Goal: Task Accomplishment & Management: Manage account settings

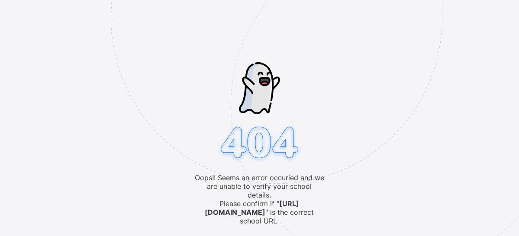
click at [256, 230] on img at bounding box center [336, 61] width 451 height 418
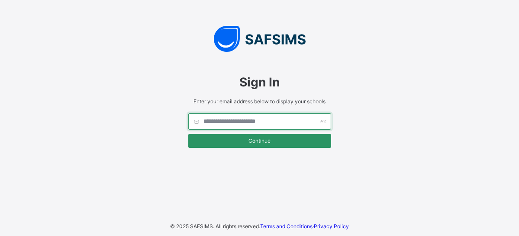
click at [296, 119] on input "text" at bounding box center [259, 121] width 143 height 16
type input "**********"
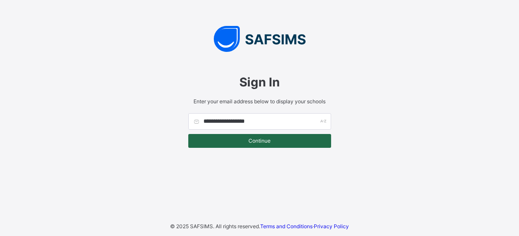
click at [232, 141] on span "Continue" at bounding box center [260, 141] width 130 height 6
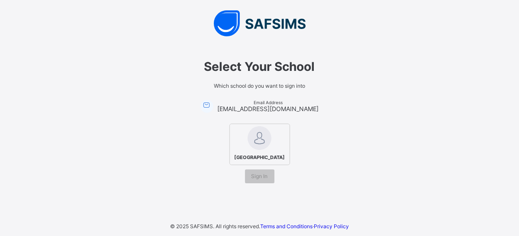
click at [276, 141] on div "[GEOGRAPHIC_DATA]" at bounding box center [259, 145] width 61 height 42
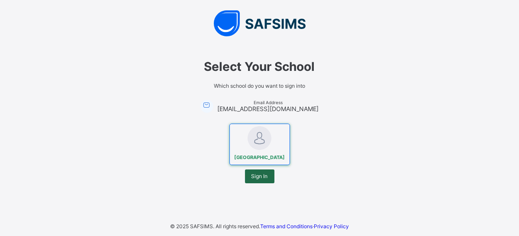
click at [254, 179] on span "Sign In" at bounding box center [259, 176] width 16 height 6
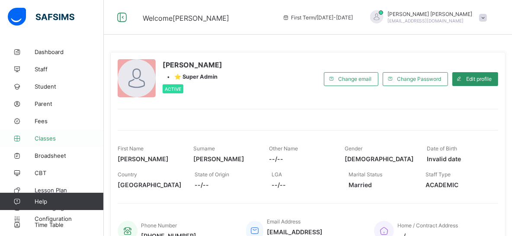
scroll to position [15, 0]
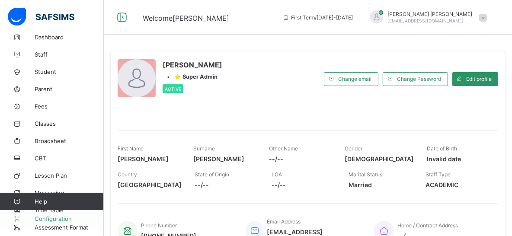
click at [57, 221] on span "Configuration" at bounding box center [69, 218] width 69 height 7
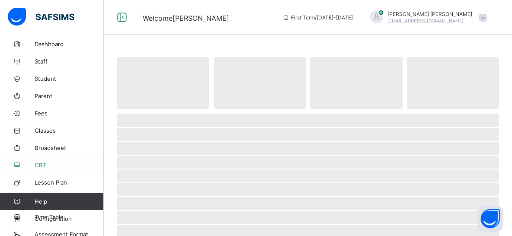
scroll to position [15, 0]
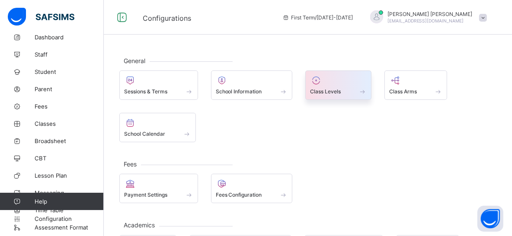
click at [343, 82] on div at bounding box center [338, 80] width 57 height 10
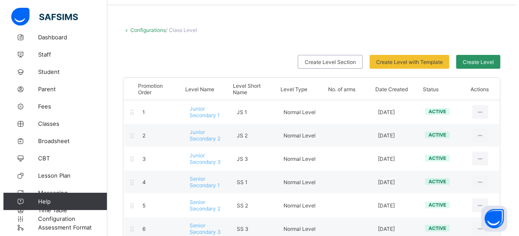
scroll to position [45, 0]
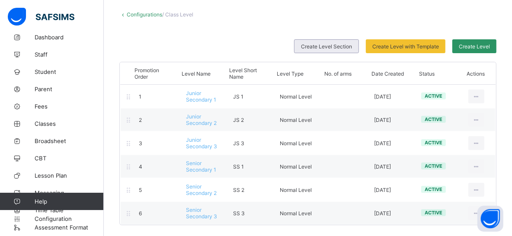
click at [321, 40] on div "Create Level Section" at bounding box center [326, 46] width 65 height 14
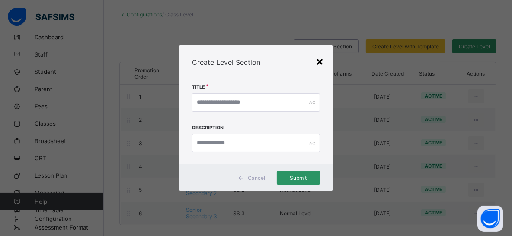
click at [324, 64] on div "×" at bounding box center [320, 61] width 8 height 15
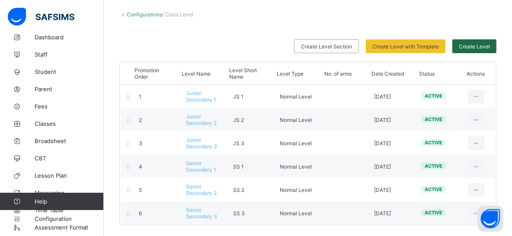
click at [477, 46] on span "Create Level" at bounding box center [474, 46] width 31 height 6
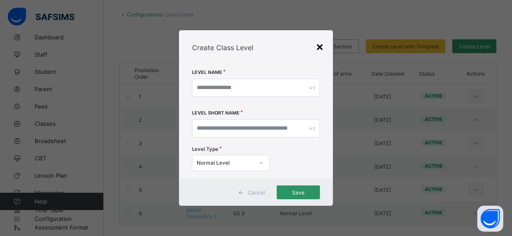
click at [324, 42] on div "×" at bounding box center [320, 46] width 8 height 15
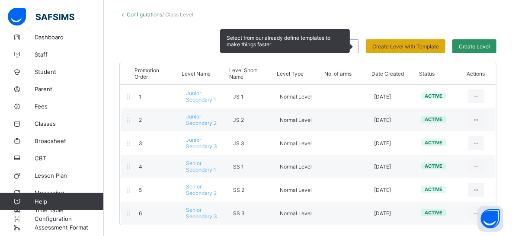
click at [393, 45] on span "Create Level with Template" at bounding box center [406, 46] width 67 height 6
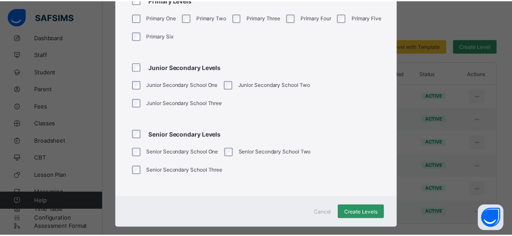
scroll to position [0, 0]
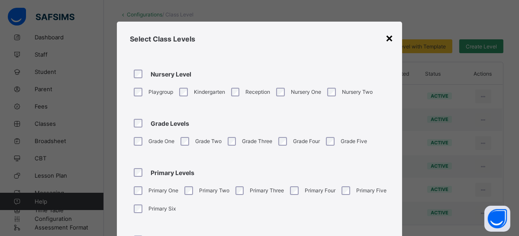
click at [385, 40] on div "×" at bounding box center [389, 37] width 8 height 15
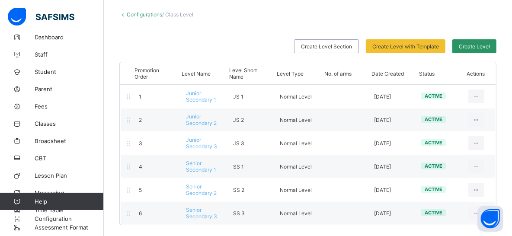
click at [153, 42] on div "Create Level Section Create Level with Template Select from our already define …" at bounding box center [307, 46] width 377 height 14
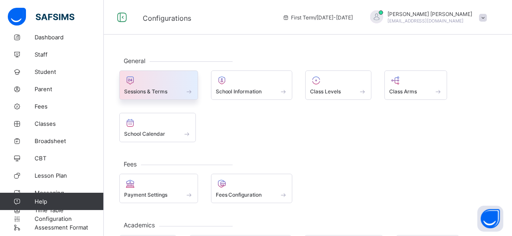
click at [171, 86] on span at bounding box center [158, 87] width 69 height 2
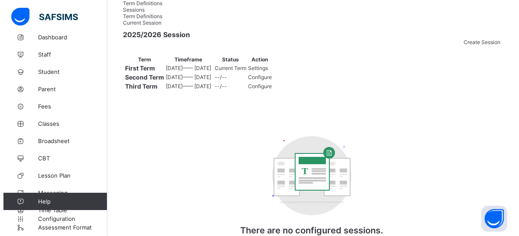
scroll to position [70, 0]
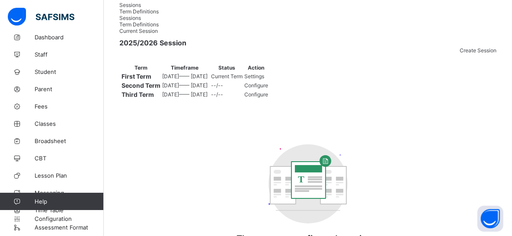
click at [268, 89] on span "Configure" at bounding box center [256, 85] width 24 height 6
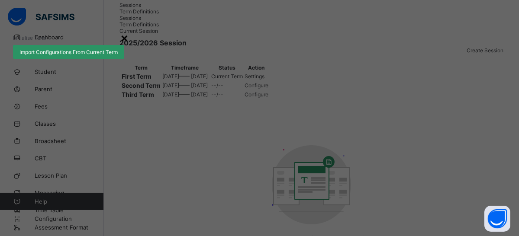
click at [128, 45] on div "×" at bounding box center [124, 37] width 8 height 15
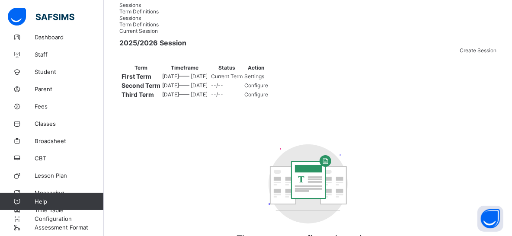
click at [268, 98] on span "Configure" at bounding box center [256, 94] width 24 height 6
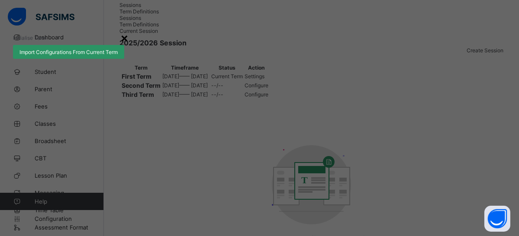
click at [128, 45] on div "×" at bounding box center [124, 37] width 8 height 15
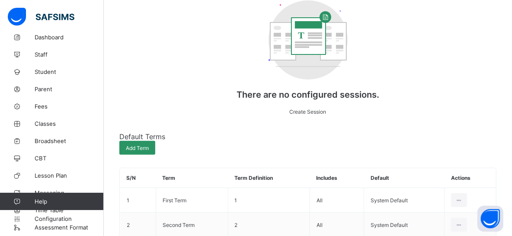
scroll to position [0, 0]
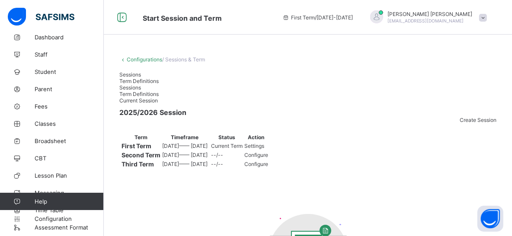
click at [159, 79] on span "Term Definitions" at bounding box center [138, 81] width 39 height 6
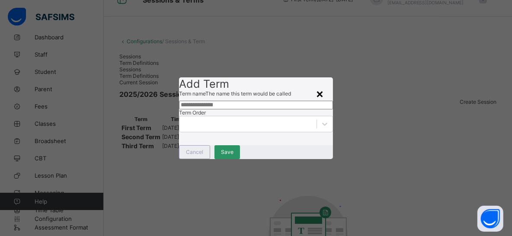
click at [318, 86] on div "×" at bounding box center [320, 93] width 8 height 15
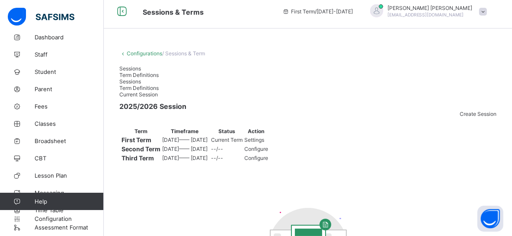
scroll to position [0, 0]
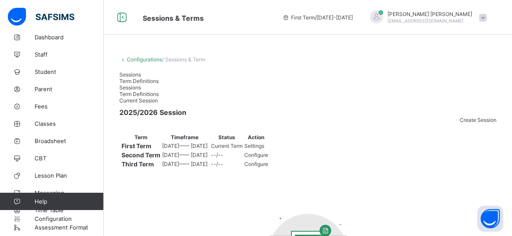
click at [134, 78] on span "Sessions" at bounding box center [130, 74] width 22 height 6
click at [159, 80] on span "Term Definitions" at bounding box center [138, 81] width 39 height 6
click at [139, 78] on span "Sessions" at bounding box center [130, 74] width 22 height 6
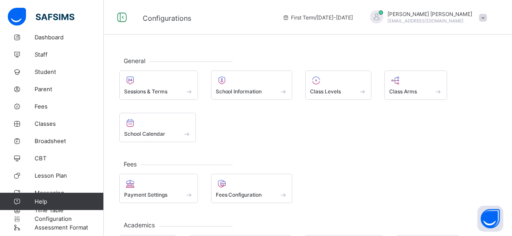
scroll to position [145, 0]
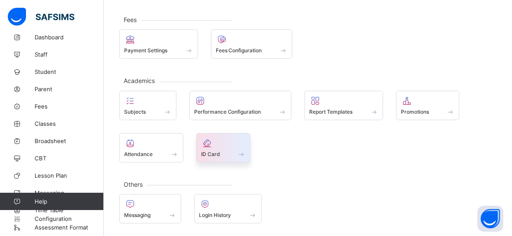
click at [232, 145] on div at bounding box center [223, 143] width 45 height 10
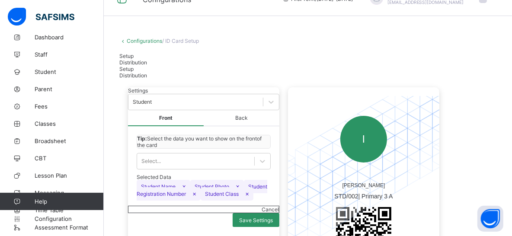
scroll to position [29, 0]
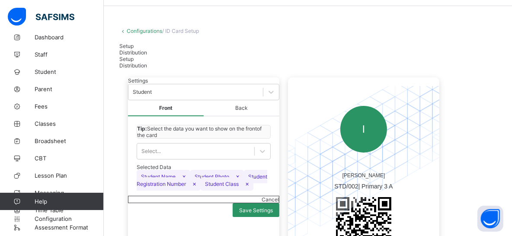
click at [147, 52] on span "Distribution" at bounding box center [133, 52] width 28 height 6
click at [132, 49] on span "Setup" at bounding box center [126, 46] width 14 height 6
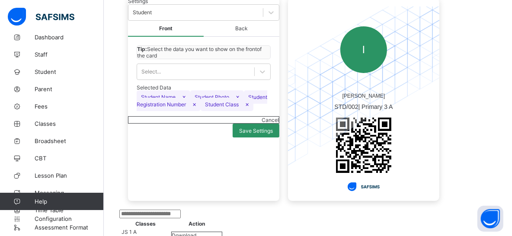
scroll to position [0, 0]
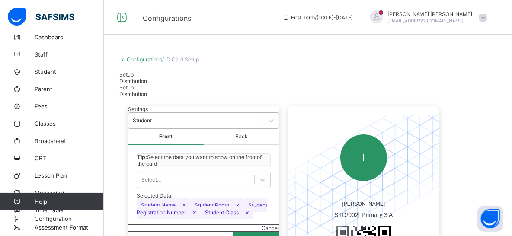
click at [152, 123] on div "Student" at bounding box center [142, 121] width 19 height 6
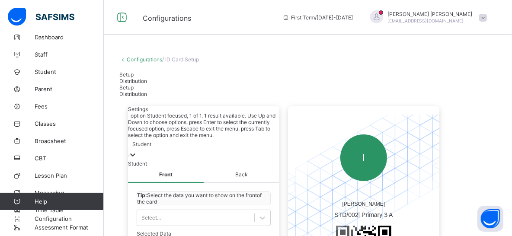
click at [151, 141] on div "Student" at bounding box center [141, 144] width 19 height 6
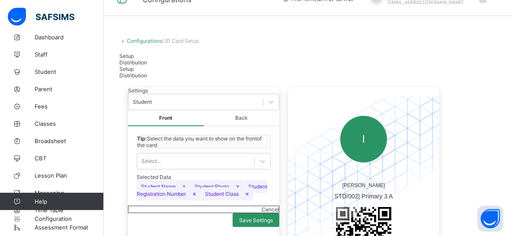
scroll to position [29, 0]
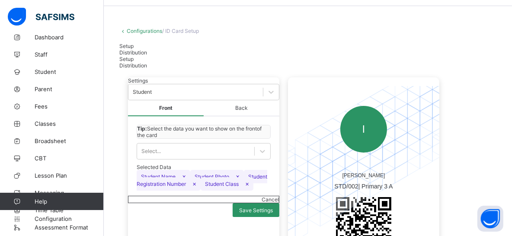
click at [244, 116] on span "Back" at bounding box center [242, 108] width 76 height 16
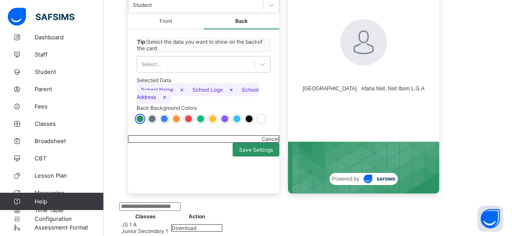
scroll to position [29, 0]
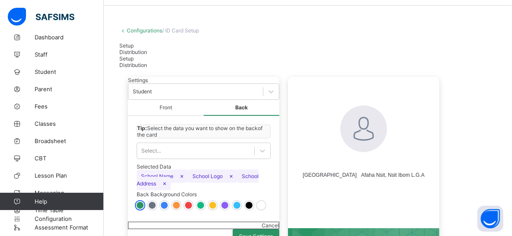
click at [166, 115] on span "Front" at bounding box center [166, 108] width 76 height 16
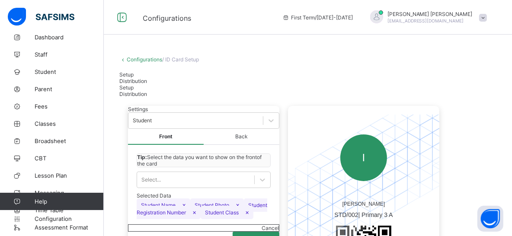
scroll to position [108, 0]
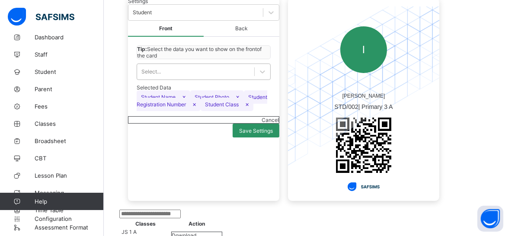
click at [219, 78] on div "Select..." at bounding box center [195, 72] width 117 height 12
click at [244, 108] on div "Selected Data Student Name × Student Photo × Student Registration Number × Stud…" at bounding box center [204, 95] width 134 height 23
click at [245, 108] on span "×" at bounding box center [247, 103] width 4 height 7
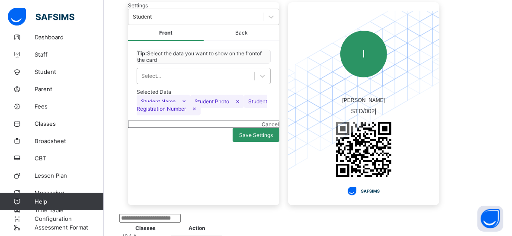
click at [207, 82] on div "Select..." at bounding box center [195, 76] width 117 height 12
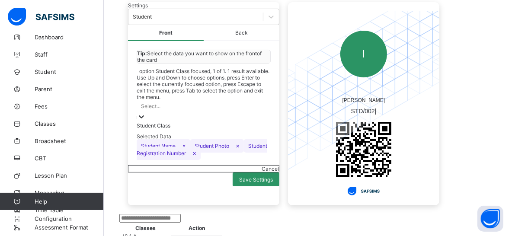
click at [201, 122] on div "Student Class" at bounding box center [204, 125] width 134 height 6
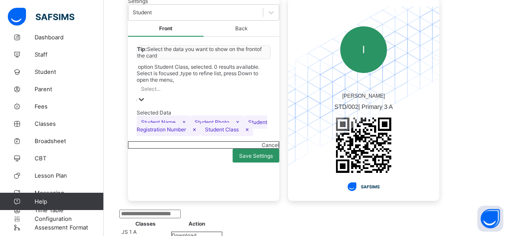
scroll to position [80, 0]
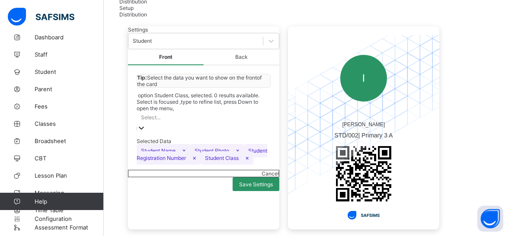
click at [238, 65] on span "Back" at bounding box center [242, 57] width 76 height 16
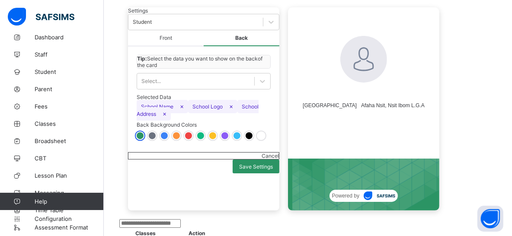
scroll to position [116, 0]
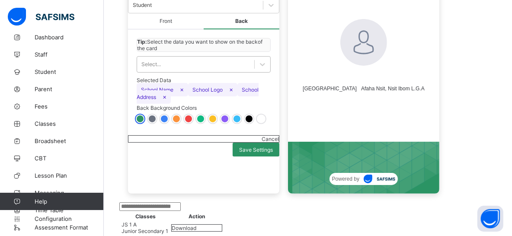
click at [239, 71] on div "Select..." at bounding box center [195, 64] width 117 height 12
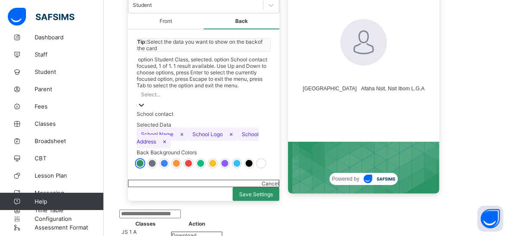
click at [262, 141] on div "Selected Data School Name × School Logo × School Address ×" at bounding box center [204, 133] width 134 height 23
click at [222, 90] on div "Select..." at bounding box center [204, 95] width 134 height 12
click at [217, 111] on div "School contact" at bounding box center [204, 114] width 134 height 6
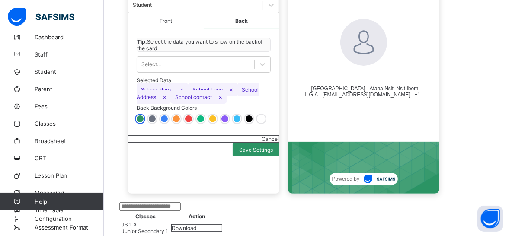
click at [154, 122] on div at bounding box center [152, 119] width 7 height 7
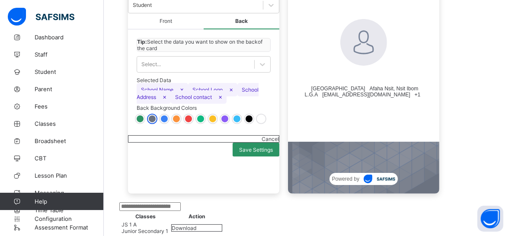
click at [164, 122] on div at bounding box center [164, 119] width 7 height 7
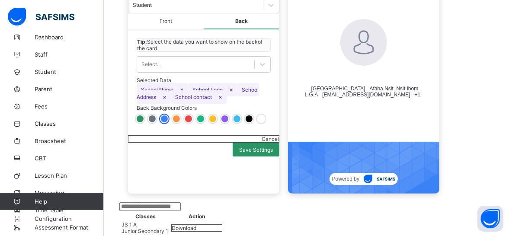
click at [177, 122] on div at bounding box center [176, 119] width 7 height 7
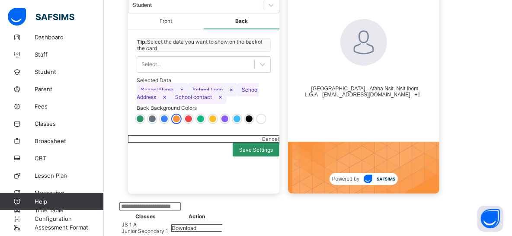
click at [186, 122] on div at bounding box center [188, 119] width 7 height 7
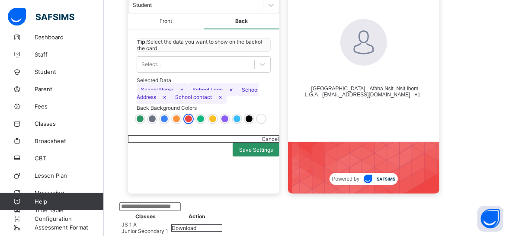
click at [199, 122] on div at bounding box center [200, 119] width 7 height 7
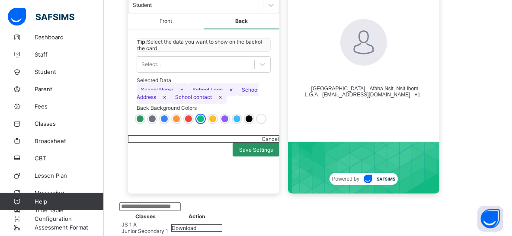
click at [212, 122] on div at bounding box center [212, 119] width 7 height 7
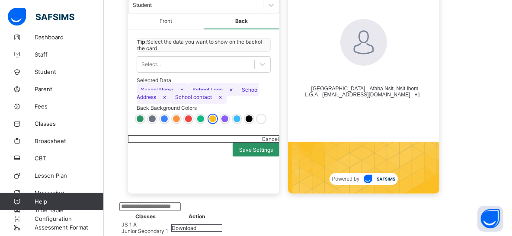
click at [226, 122] on div at bounding box center [225, 119] width 7 height 7
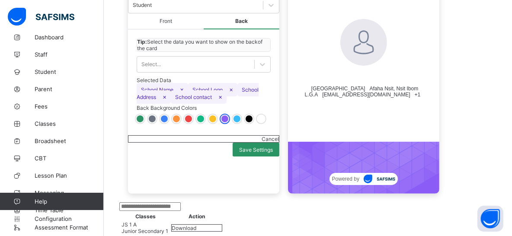
click at [238, 122] on div at bounding box center [237, 119] width 7 height 7
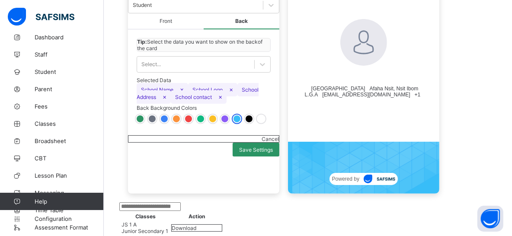
click at [251, 122] on div at bounding box center [249, 119] width 7 height 7
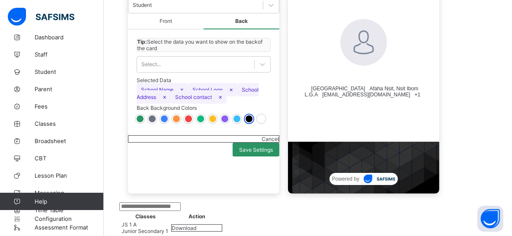
click at [140, 122] on div at bounding box center [140, 119] width 7 height 7
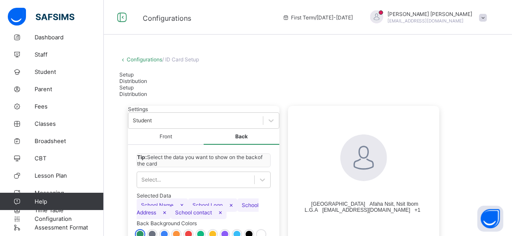
scroll to position [0, 0]
click at [147, 78] on span "Distribution" at bounding box center [133, 81] width 28 height 6
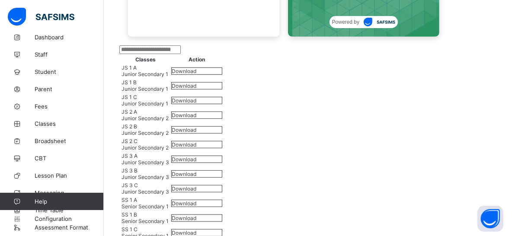
scroll to position [398, 0]
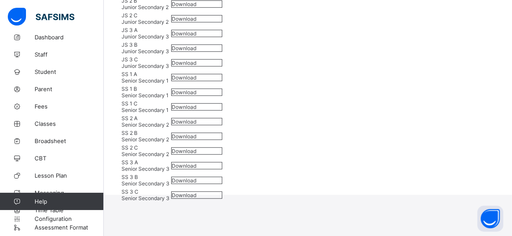
click at [196, 163] on span "Download" at bounding box center [184, 166] width 25 height 6
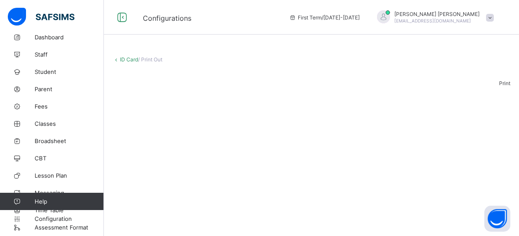
drag, startPoint x: 498, startPoint y: 89, endPoint x: 494, endPoint y: 102, distance: 13.7
click at [499, 87] on span "Print" at bounding box center [504, 83] width 11 height 6
click at [125, 60] on link "ID Card" at bounding box center [129, 59] width 18 height 6
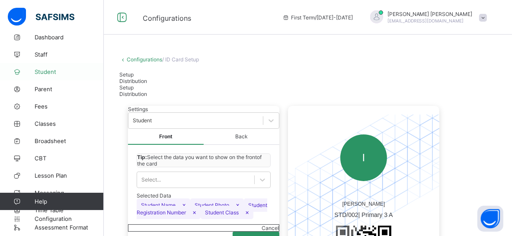
click at [47, 73] on span "Student" at bounding box center [69, 71] width 69 height 7
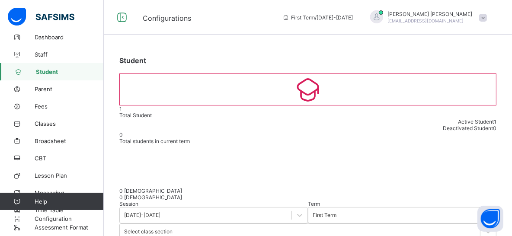
scroll to position [73, 0]
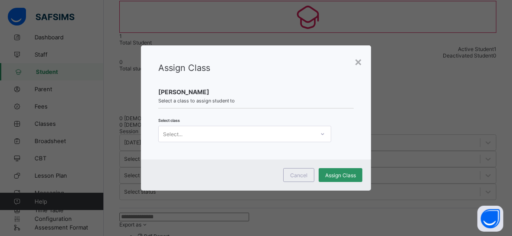
click at [193, 135] on div "Select..." at bounding box center [237, 134] width 156 height 12
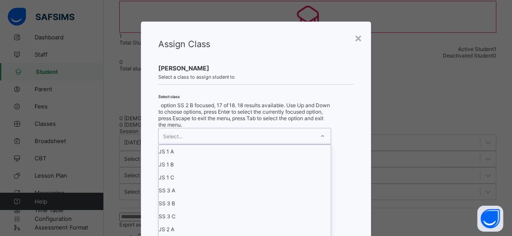
scroll to position [0, 0]
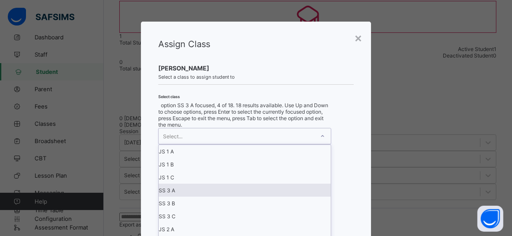
click at [197, 189] on div "SS 3 A" at bounding box center [245, 190] width 172 height 13
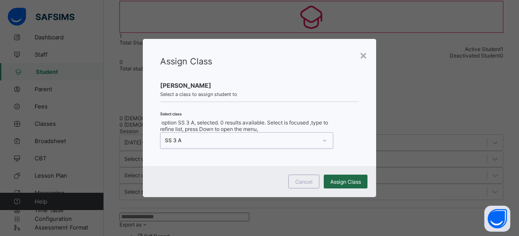
click at [352, 179] on span "Assign Class" at bounding box center [345, 182] width 31 height 6
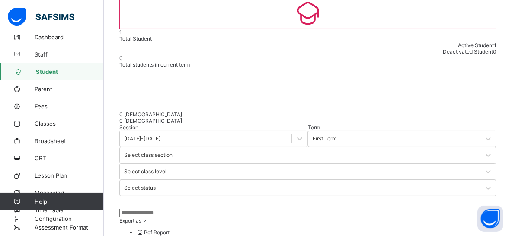
scroll to position [85, 0]
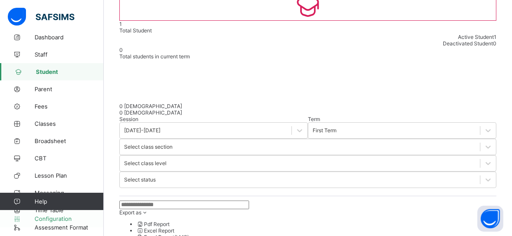
click at [49, 221] on span "Configuration" at bounding box center [69, 218] width 69 height 7
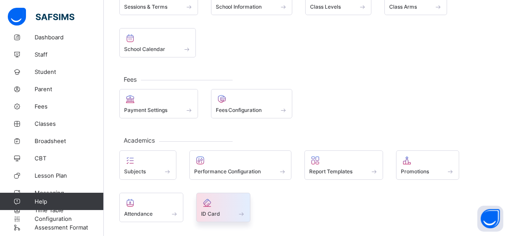
click at [228, 204] on div at bounding box center [223, 203] width 45 height 10
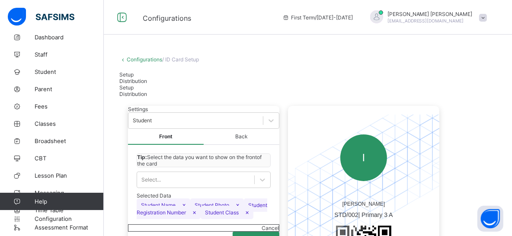
click at [147, 78] on span "Distribution" at bounding box center [133, 81] width 28 height 6
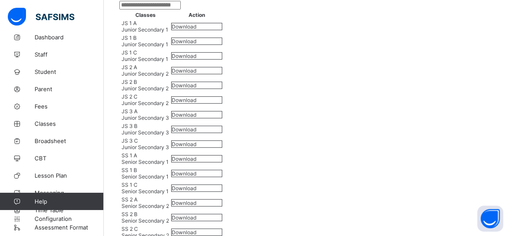
scroll to position [398, 0]
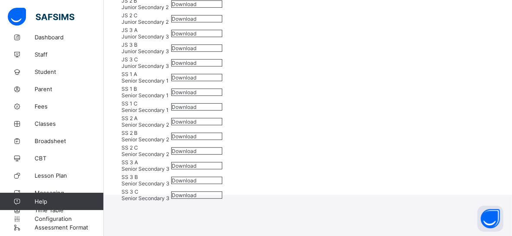
click at [196, 163] on span "Download" at bounding box center [184, 166] width 25 height 6
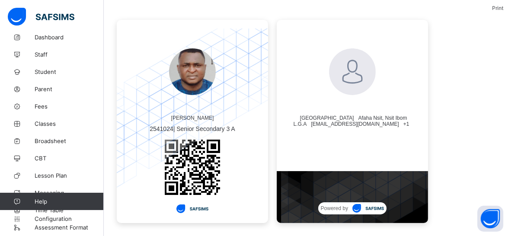
scroll to position [13, 0]
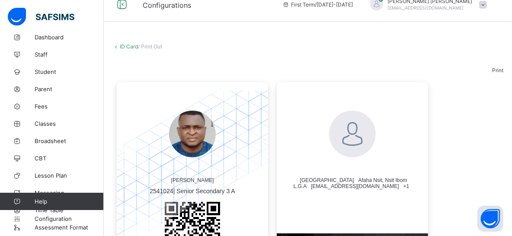
click at [500, 74] on span "Print" at bounding box center [497, 70] width 11 height 6
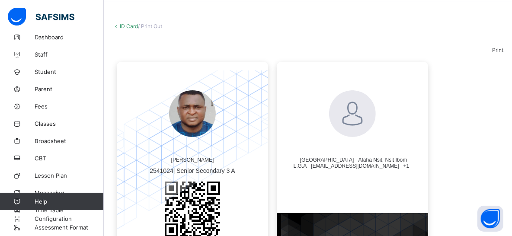
scroll to position [0, 0]
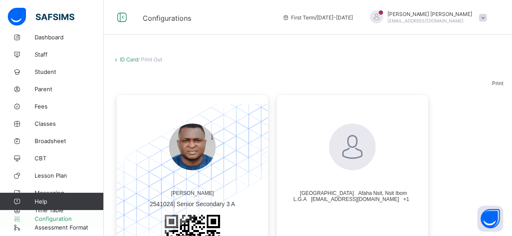
drag, startPoint x: 64, startPoint y: 217, endPoint x: 72, endPoint y: 212, distance: 9.3
click at [64, 217] on span "Configuration" at bounding box center [69, 218] width 69 height 7
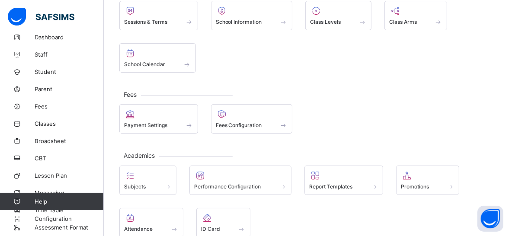
scroll to position [145, 0]
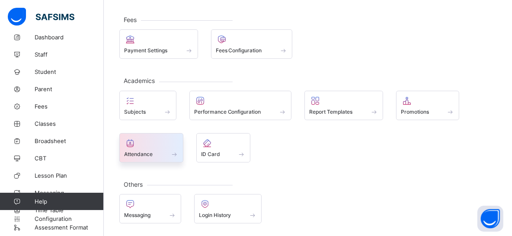
click at [151, 151] on div "Attendance" at bounding box center [151, 154] width 55 height 7
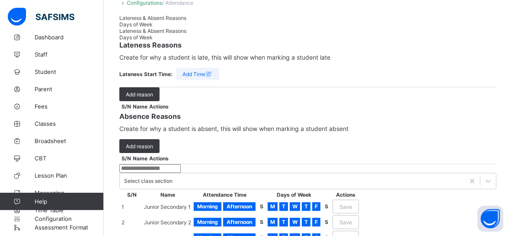
scroll to position [9, 0]
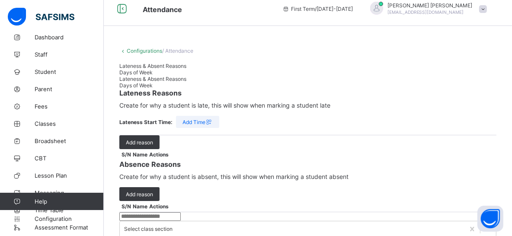
click at [228, 74] on div "Days of Week" at bounding box center [307, 72] width 377 height 6
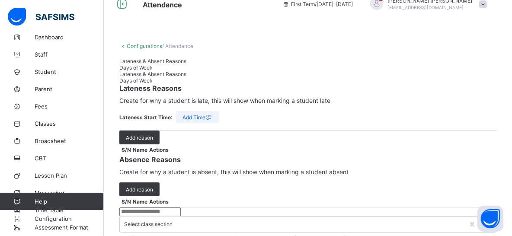
scroll to position [0, 0]
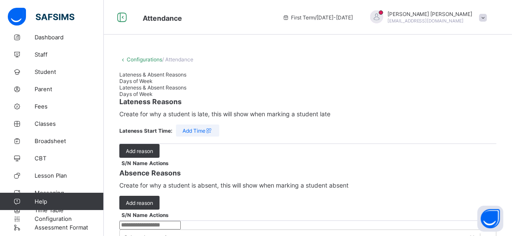
click at [318, 77] on div "Lateness & Absent Reasons Days of Week" at bounding box center [307, 77] width 377 height 13
click at [148, 78] on div "Lateness & Absent Reasons" at bounding box center [307, 74] width 377 height 6
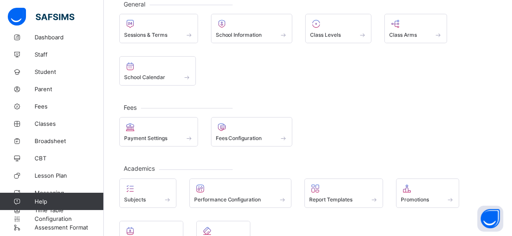
scroll to position [145, 0]
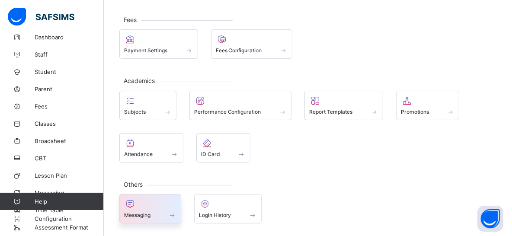
click at [162, 209] on span at bounding box center [150, 210] width 52 height 2
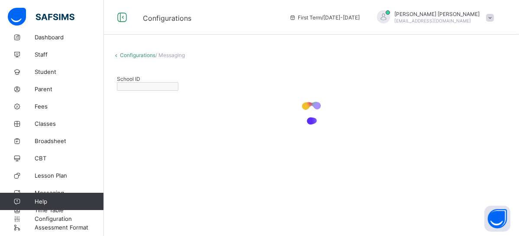
type input "**********"
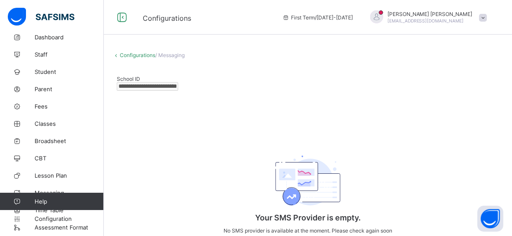
click at [133, 54] on link "Configurations" at bounding box center [137, 55] width 35 height 6
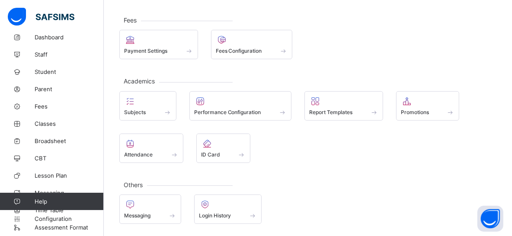
scroll to position [145, 0]
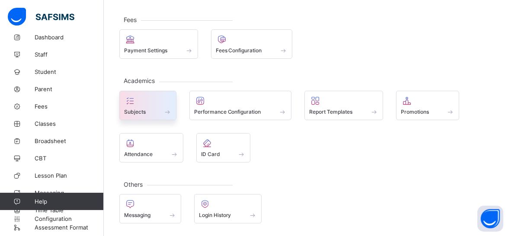
click at [156, 108] on div "Subjects" at bounding box center [148, 111] width 48 height 7
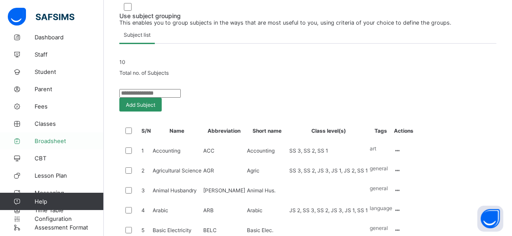
scroll to position [87, 0]
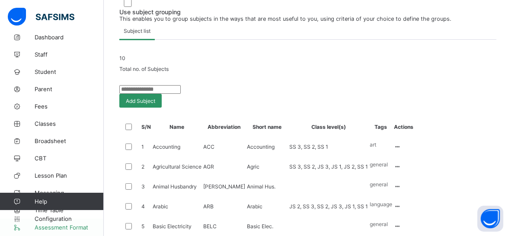
click at [45, 228] on span "Assessment Format" at bounding box center [69, 227] width 69 height 7
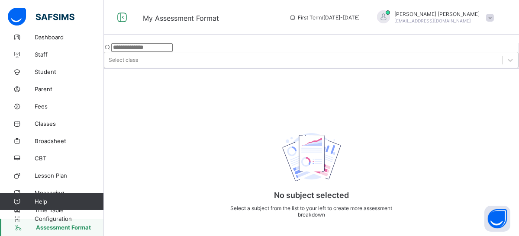
click at [169, 49] on input "text" at bounding box center [141, 47] width 61 height 9
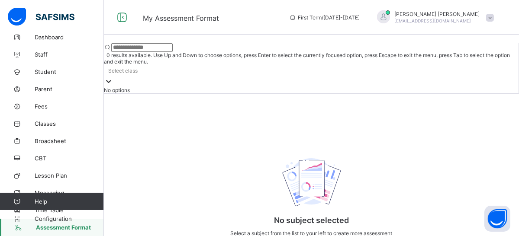
click at [241, 65] on div "Select class" at bounding box center [311, 76] width 414 height 22
click at [253, 94] on div at bounding box center [311, 94] width 414 height 0
